Goal: Task Accomplishment & Management: Use online tool/utility

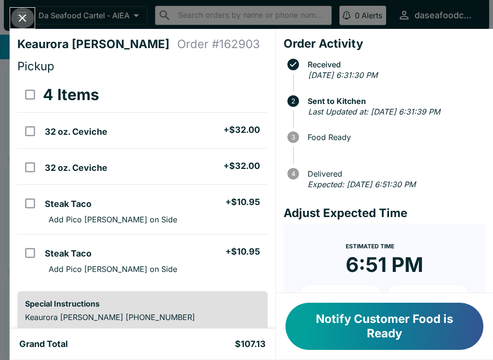
click at [26, 13] on icon "Close" at bounding box center [22, 18] width 13 height 13
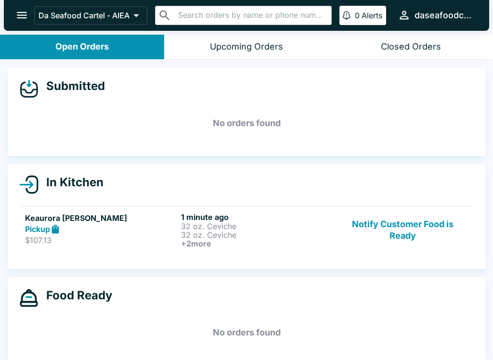
click at [429, 234] on button "Notify Customer Food is Ready" at bounding box center [403, 230] width 131 height 36
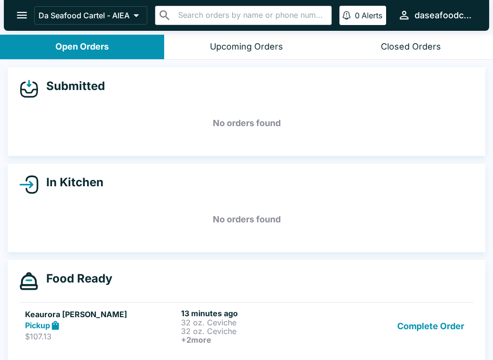
click at [446, 328] on button "Complete Order" at bounding box center [431, 327] width 75 height 36
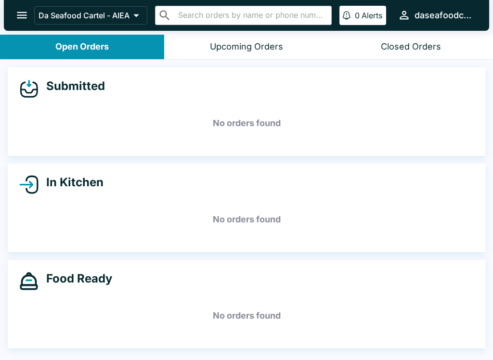
click at [18, 22] on button "open drawer" at bounding box center [22, 15] width 25 height 25
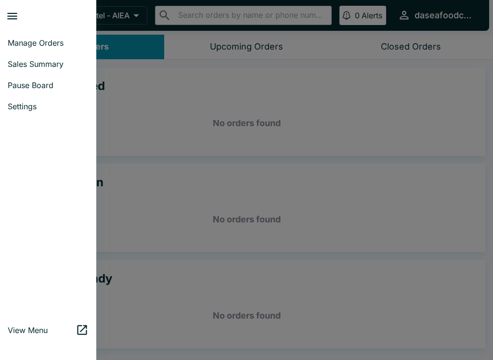
click at [53, 63] on span "Sales Summary" at bounding box center [48, 64] width 81 height 10
select select "03:00"
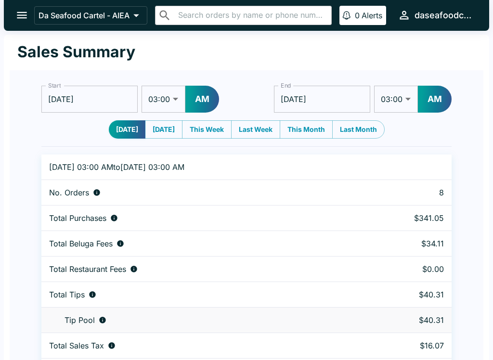
click at [23, 18] on icon "open drawer" at bounding box center [22, 15] width 10 height 7
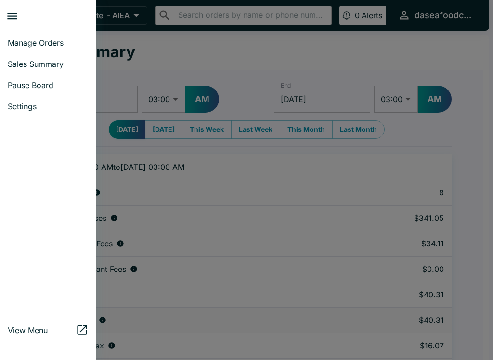
click at [43, 37] on link "Manage Orders" at bounding box center [48, 42] width 96 height 21
